Goal: Transaction & Acquisition: Purchase product/service

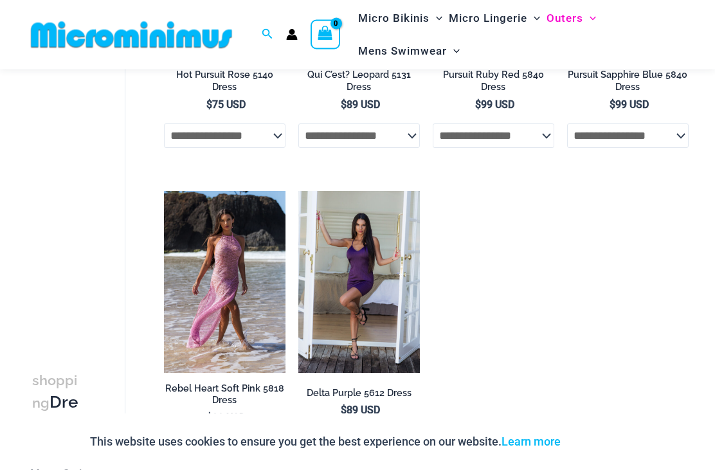
scroll to position [920, 0]
click at [164, 191] on img at bounding box center [164, 191] width 0 height 0
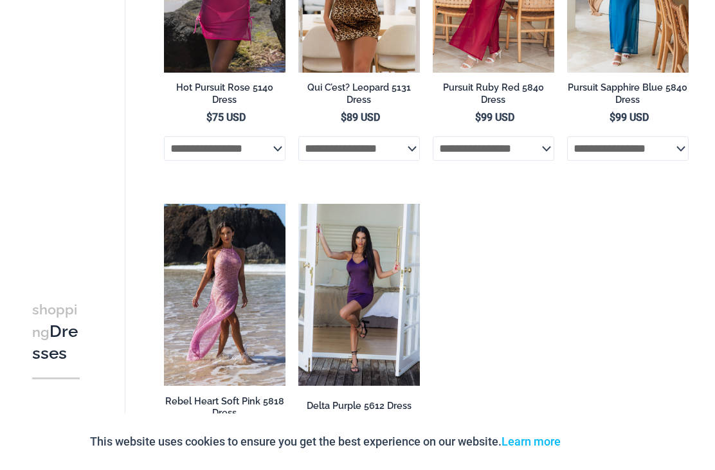
scroll to position [962, 0]
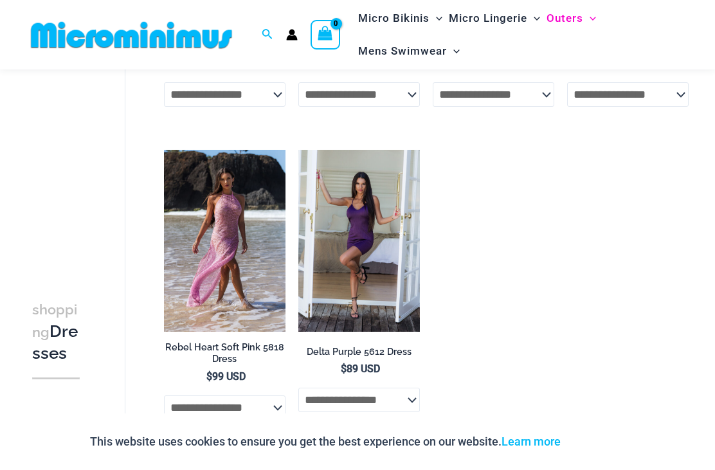
click at [298, 150] on img at bounding box center [298, 150] width 0 height 0
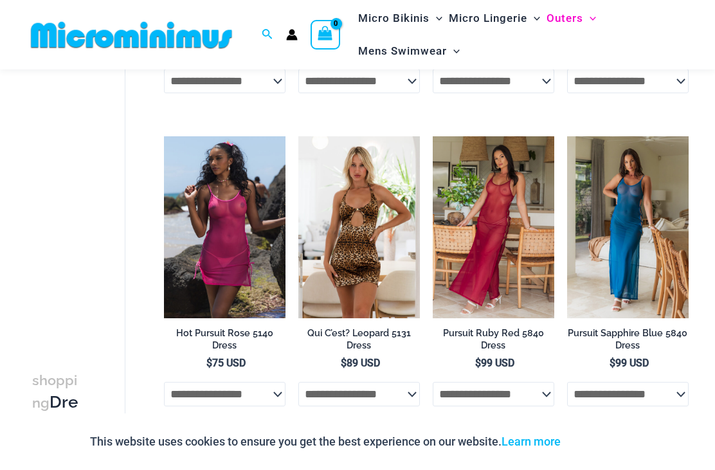
scroll to position [661, 0]
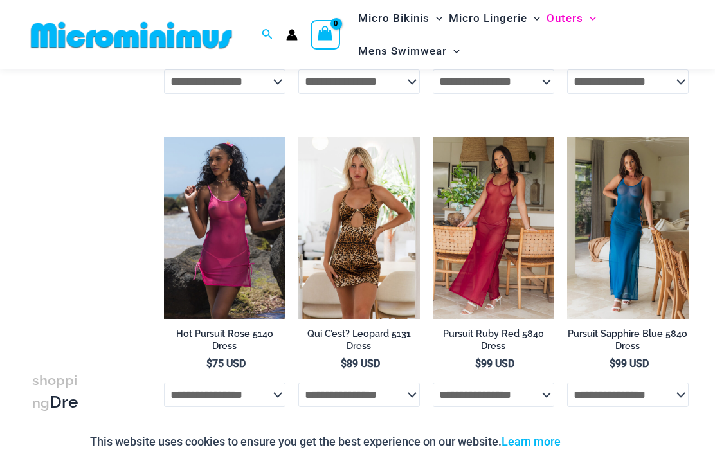
click at [164, 137] on img at bounding box center [164, 137] width 0 height 0
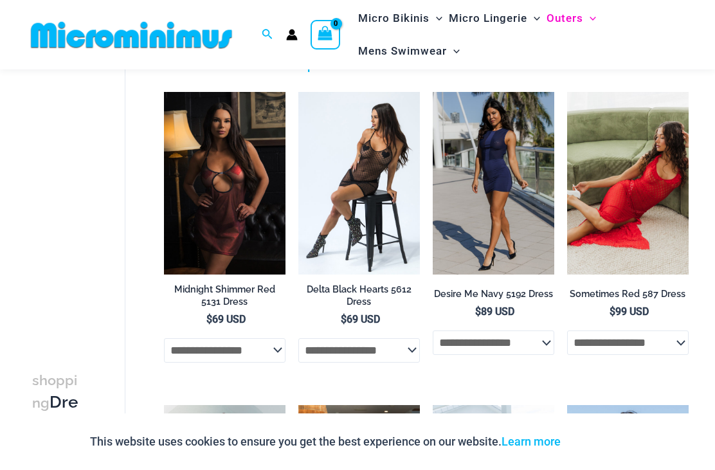
scroll to position [77, 0]
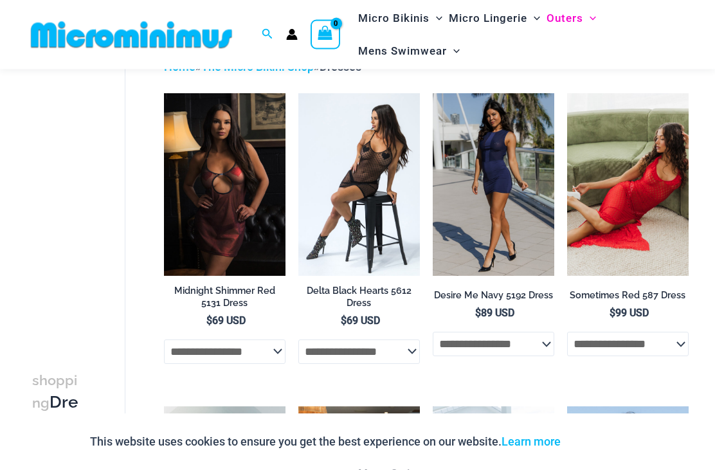
click at [567, 94] on img at bounding box center [567, 94] width 0 height 0
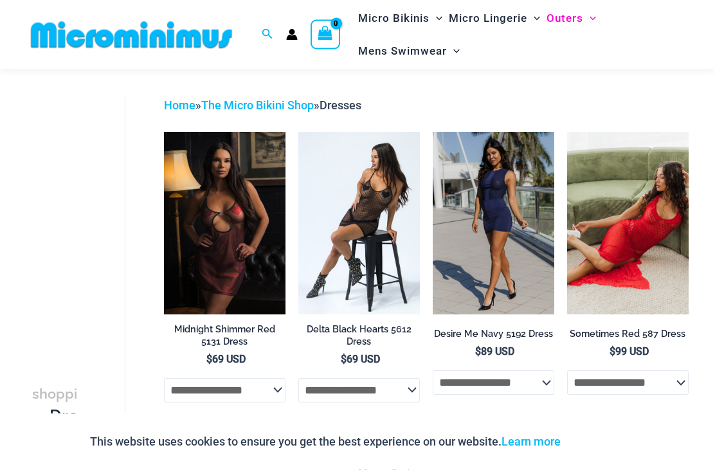
scroll to position [0, 0]
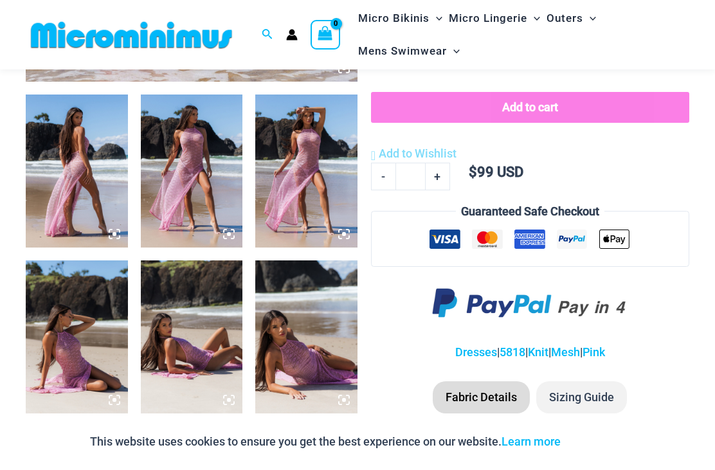
scroll to position [525, 0]
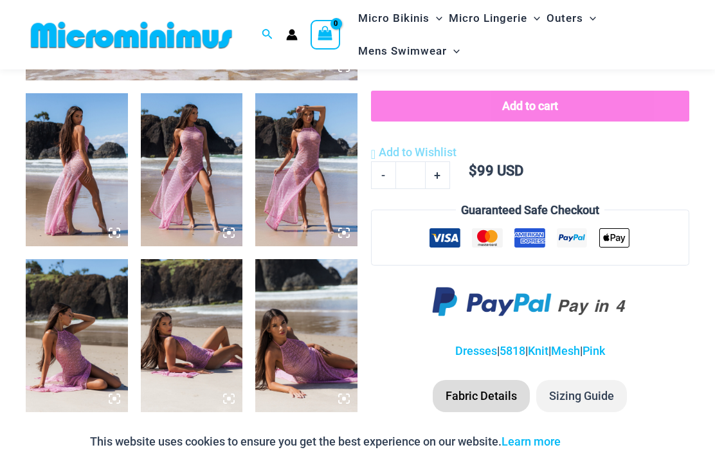
click at [200, 172] on img at bounding box center [192, 169] width 102 height 153
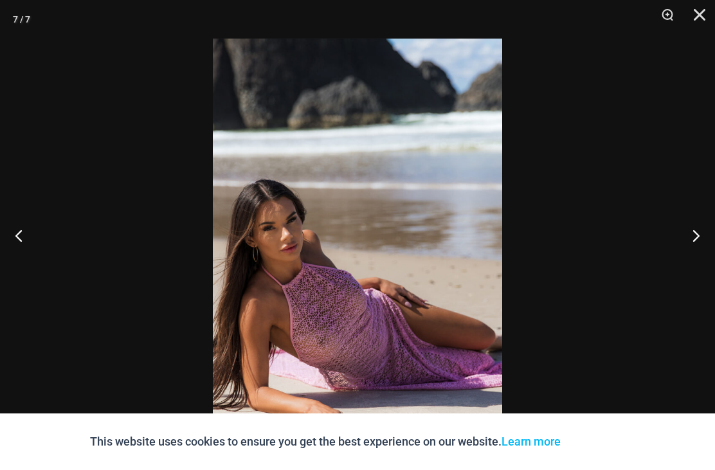
click at [697, 17] on button "Close" at bounding box center [695, 19] width 32 height 39
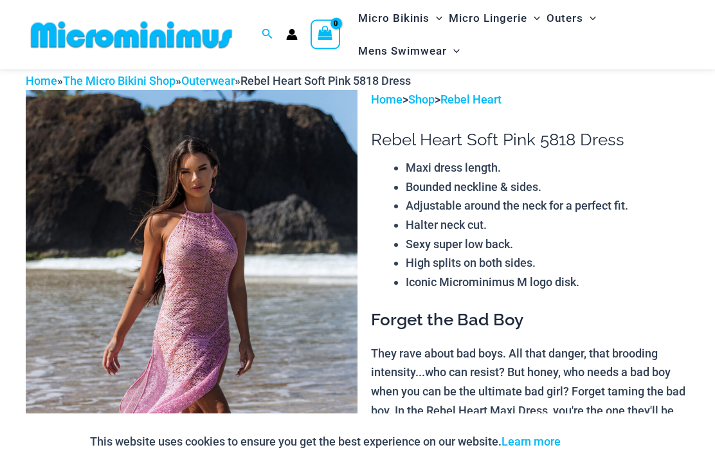
scroll to position [0, 0]
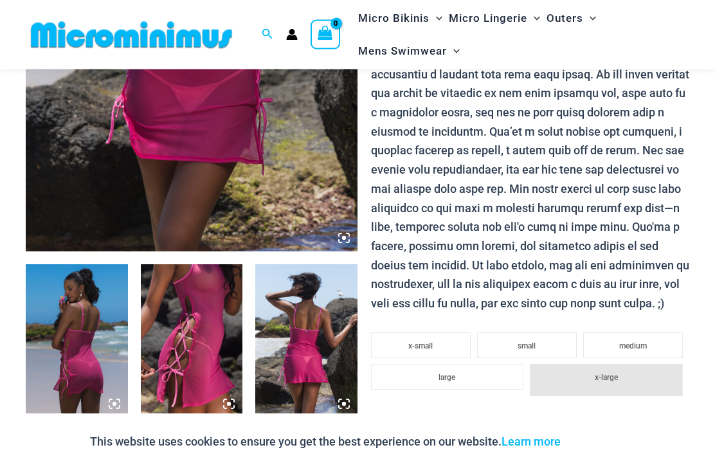
scroll to position [369, 0]
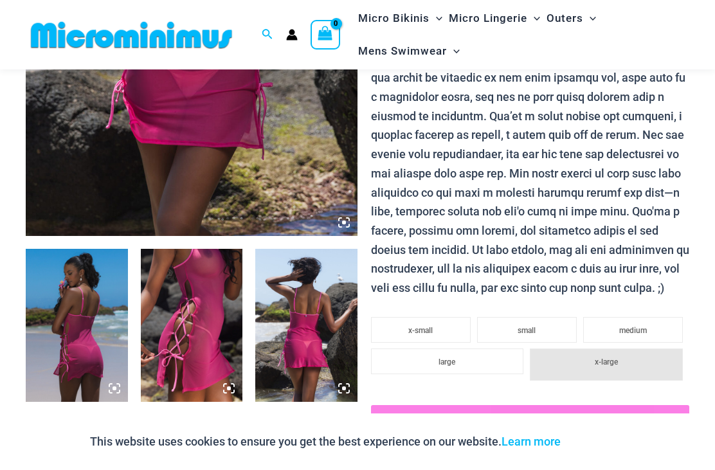
click at [94, 309] on img at bounding box center [77, 325] width 102 height 153
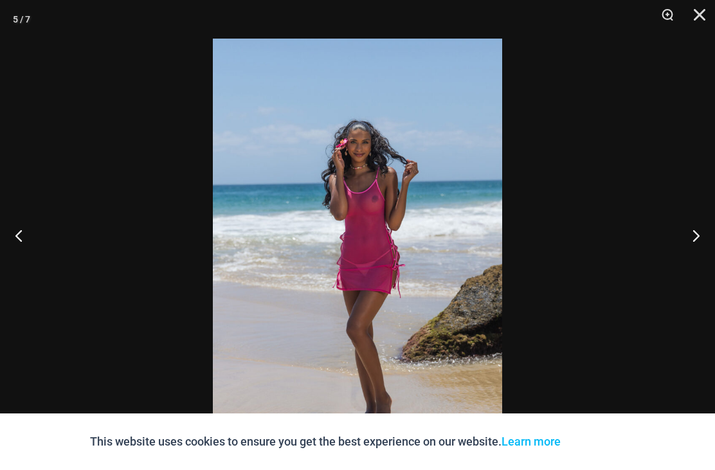
click at [701, 12] on button "Close" at bounding box center [695, 19] width 32 height 39
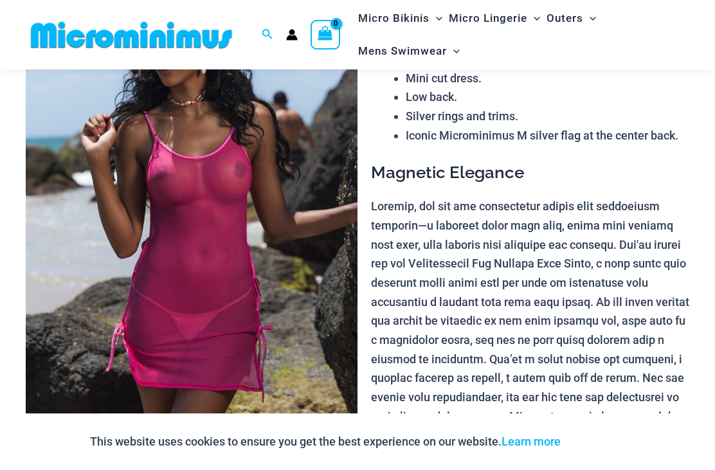
scroll to position [125, 0]
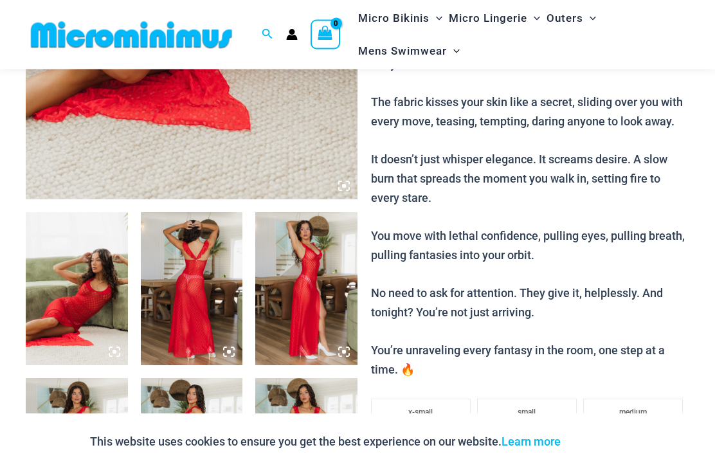
scroll to position [410, 0]
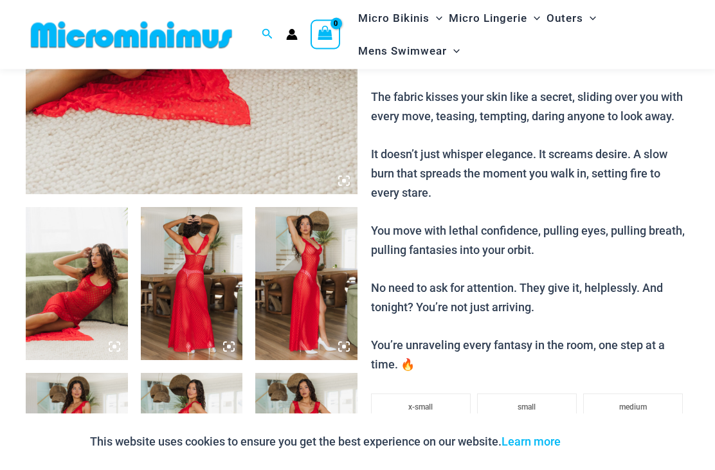
click at [82, 298] on img at bounding box center [77, 284] width 102 height 153
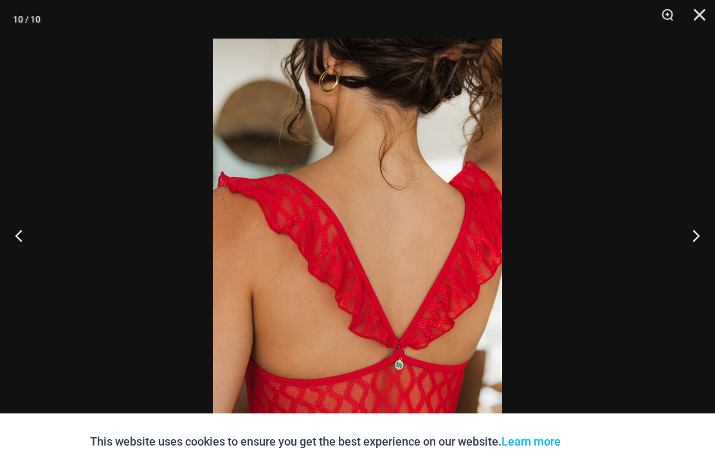
click at [709, 8] on button "Close" at bounding box center [695, 19] width 32 height 39
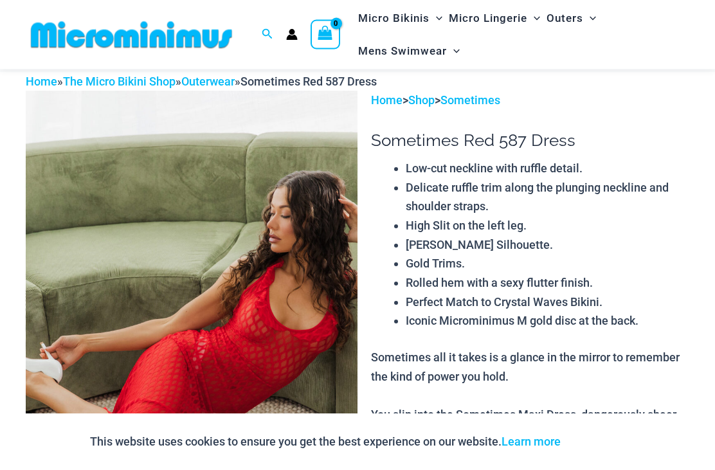
scroll to position [0, 0]
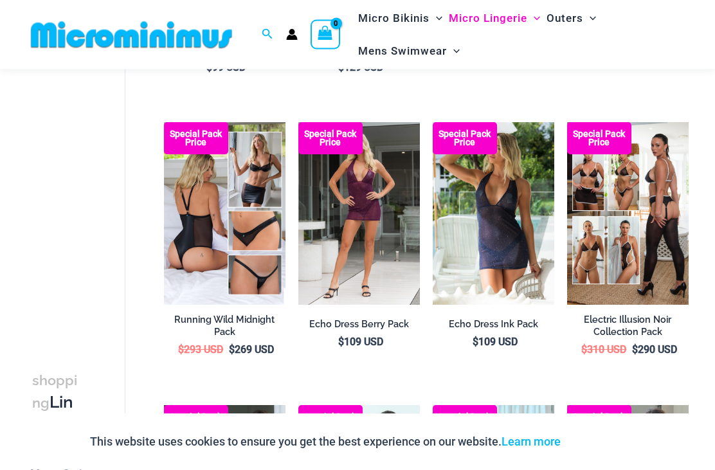
scroll to position [324, 0]
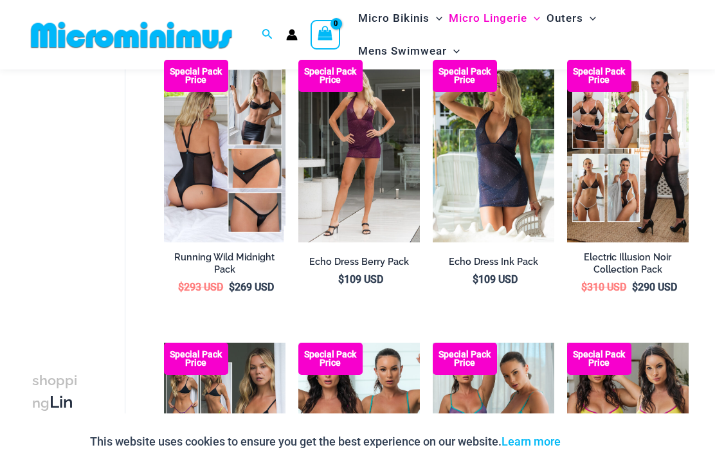
click at [433, 60] on img at bounding box center [433, 60] width 0 height 0
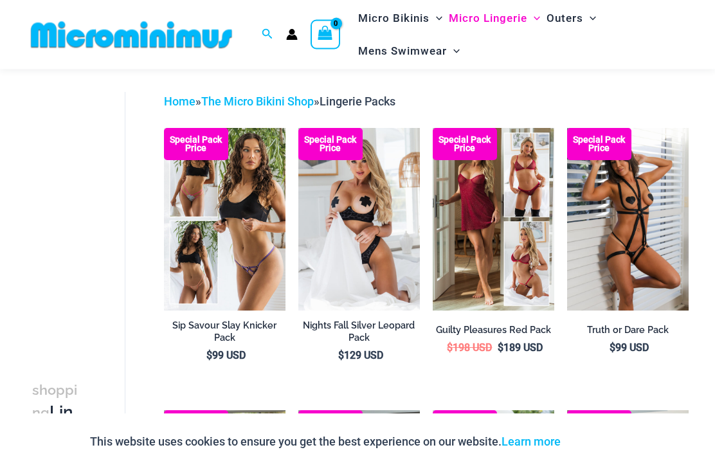
scroll to position [0, 0]
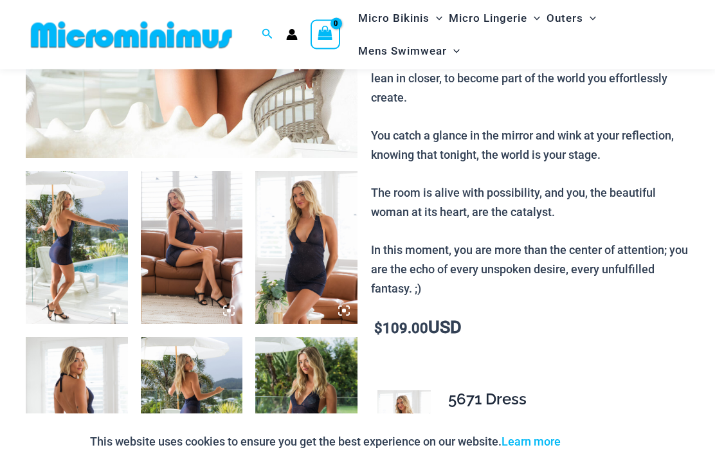
scroll to position [448, 0]
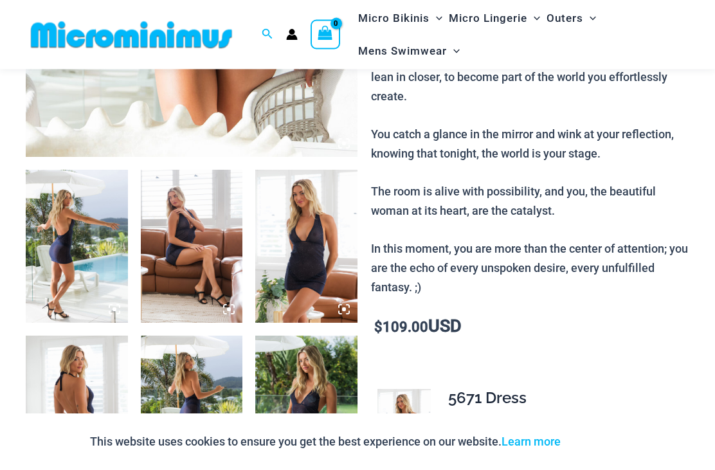
click at [89, 250] on img at bounding box center [77, 246] width 102 height 153
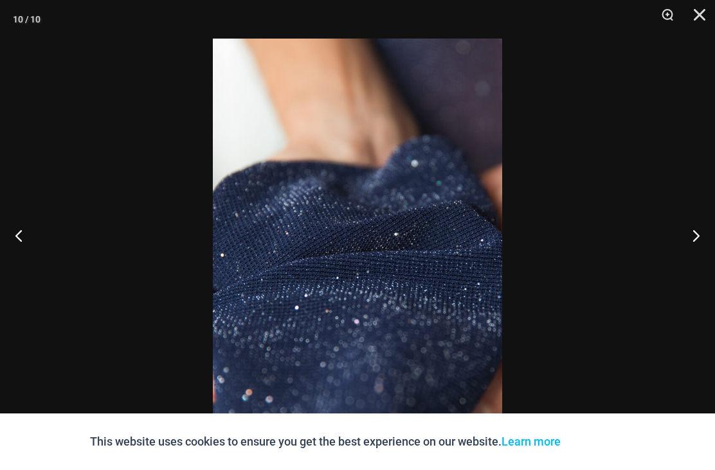
click at [706, 14] on button "Close" at bounding box center [695, 19] width 32 height 39
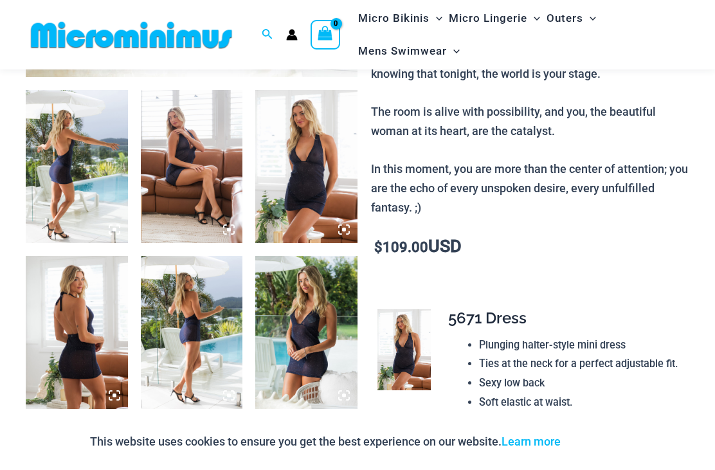
scroll to position [513, 0]
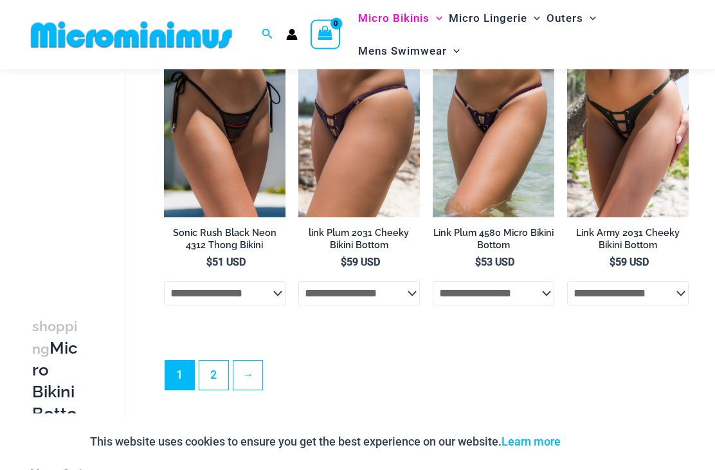
scroll to position [3008, 0]
click at [211, 360] on link "2" at bounding box center [213, 374] width 29 height 29
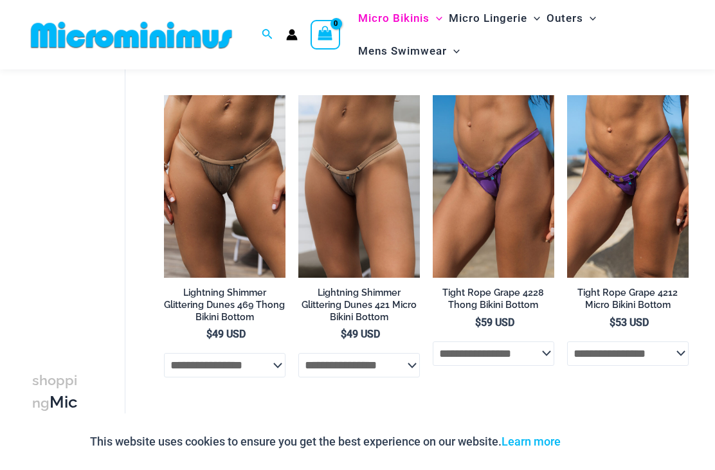
scroll to position [396, 0]
